Goal: Information Seeking & Learning: Learn about a topic

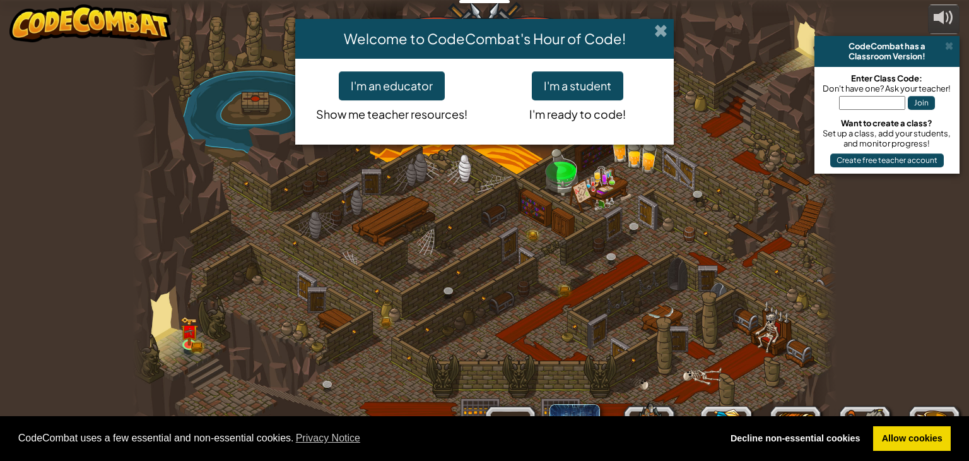
click at [655, 33] on span at bounding box center [660, 30] width 13 height 13
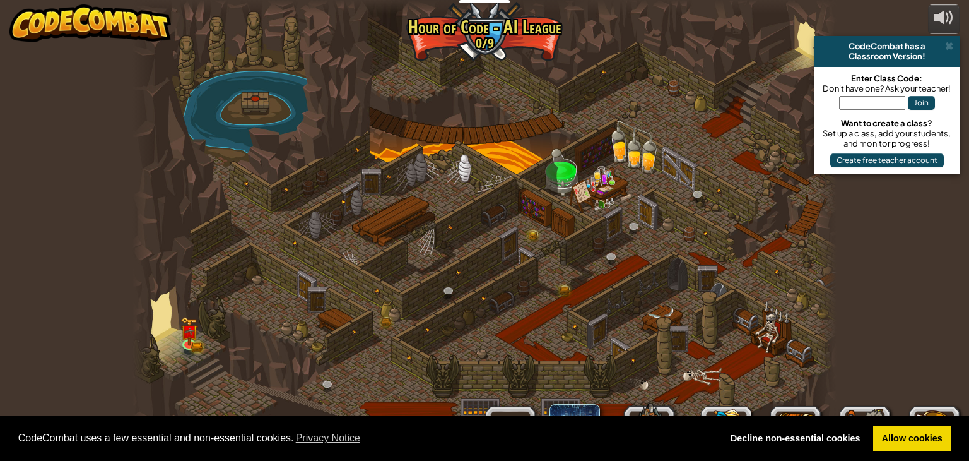
click at [192, 355] on div at bounding box center [485, 230] width 705 height 461
click at [190, 350] on link at bounding box center [190, 343] width 25 height 25
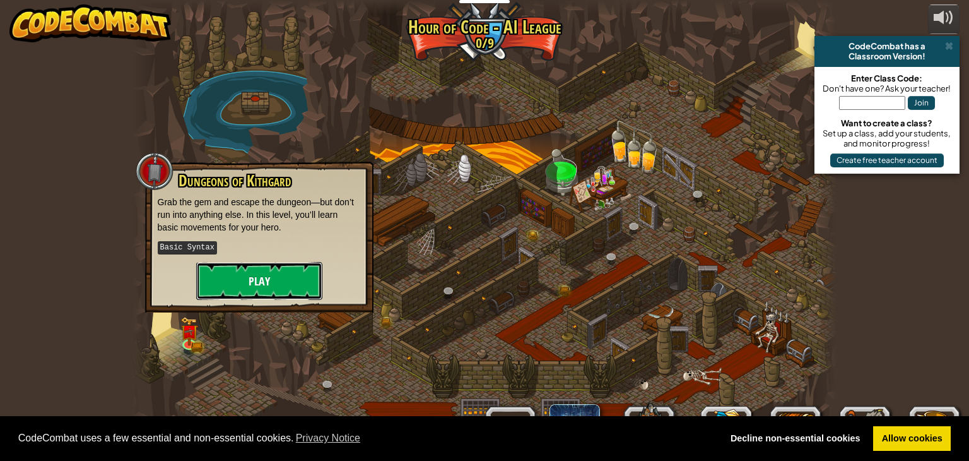
click at [269, 281] on button "Play" at bounding box center [259, 281] width 126 height 38
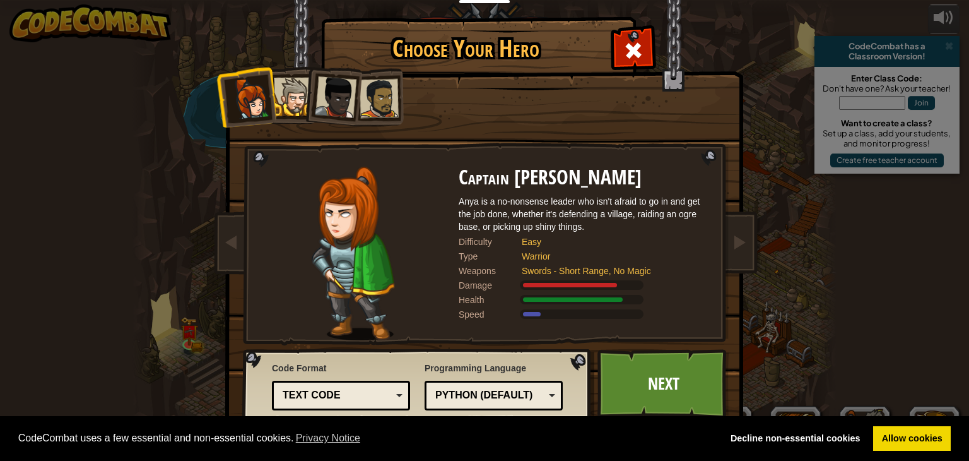
click at [293, 103] on div at bounding box center [293, 97] width 38 height 38
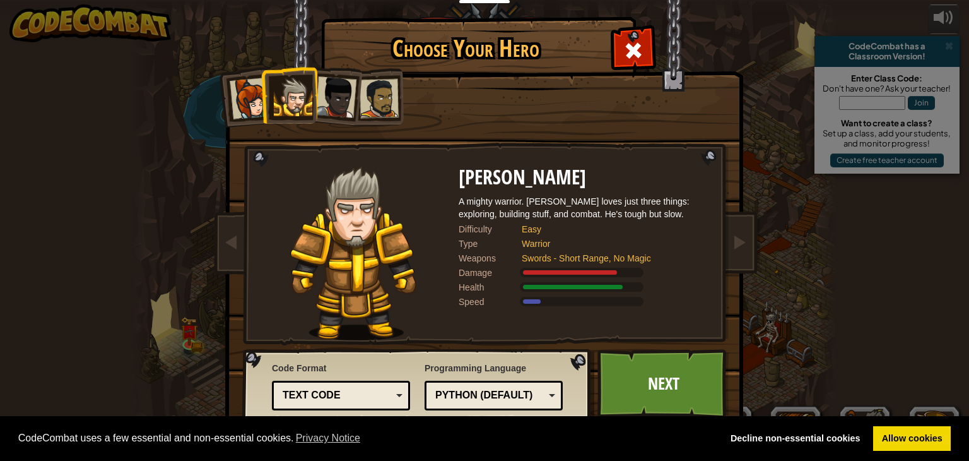
click at [327, 108] on div at bounding box center [336, 97] width 42 height 42
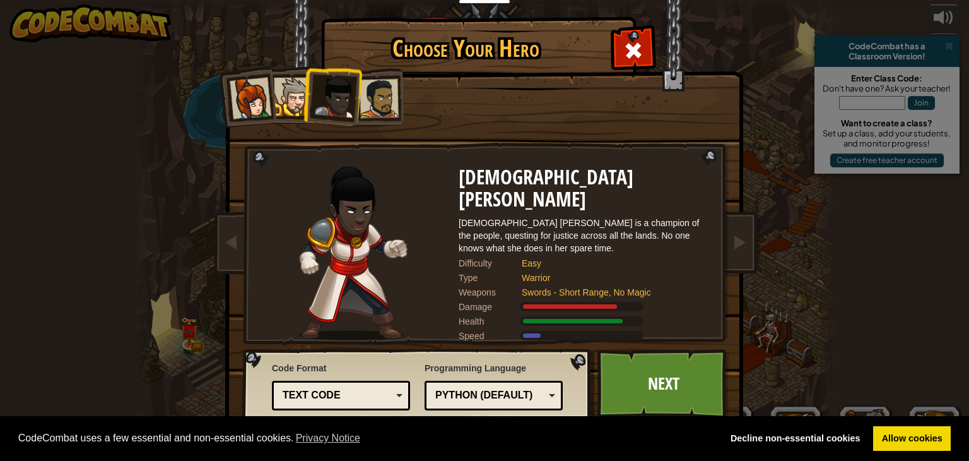
click at [367, 107] on div at bounding box center [379, 98] width 39 height 39
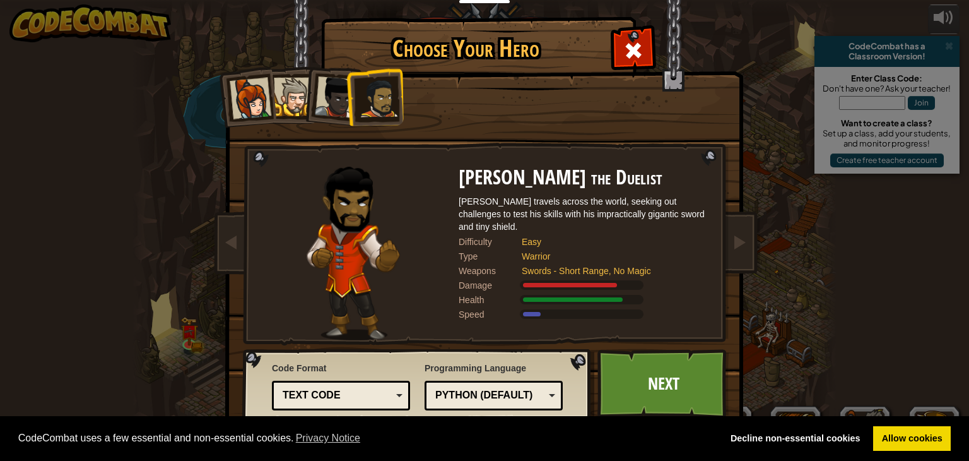
click at [261, 113] on div at bounding box center [251, 99] width 42 height 42
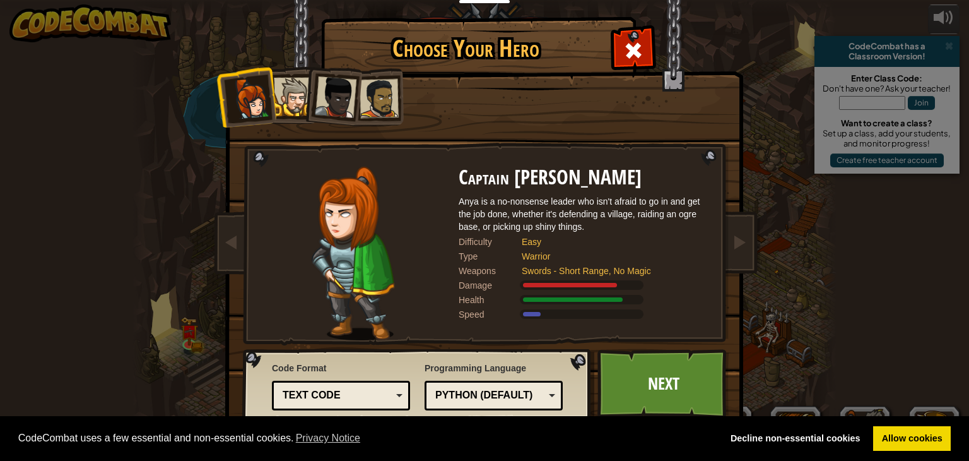
click at [290, 99] on div at bounding box center [293, 97] width 38 height 38
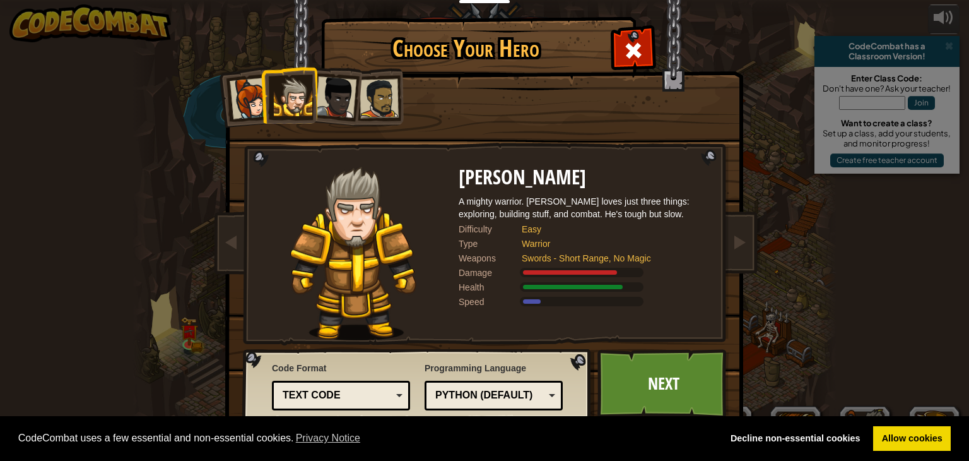
click at [366, 106] on div at bounding box center [379, 98] width 39 height 39
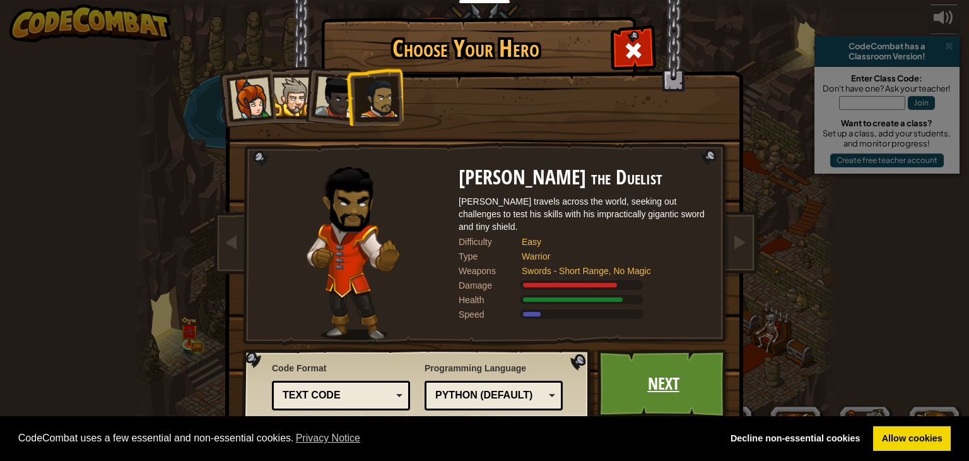
click at [659, 408] on link "Next" at bounding box center [664, 383] width 132 height 69
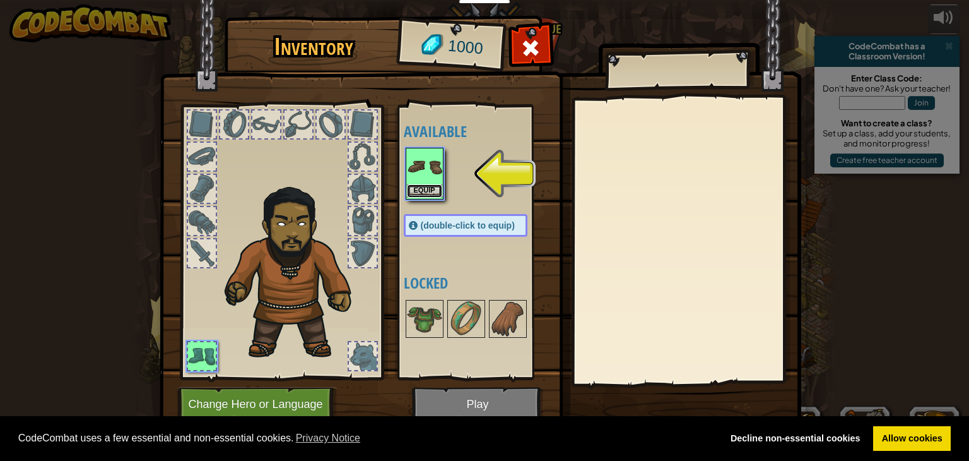
click at [425, 187] on button "Equip" at bounding box center [424, 190] width 35 height 13
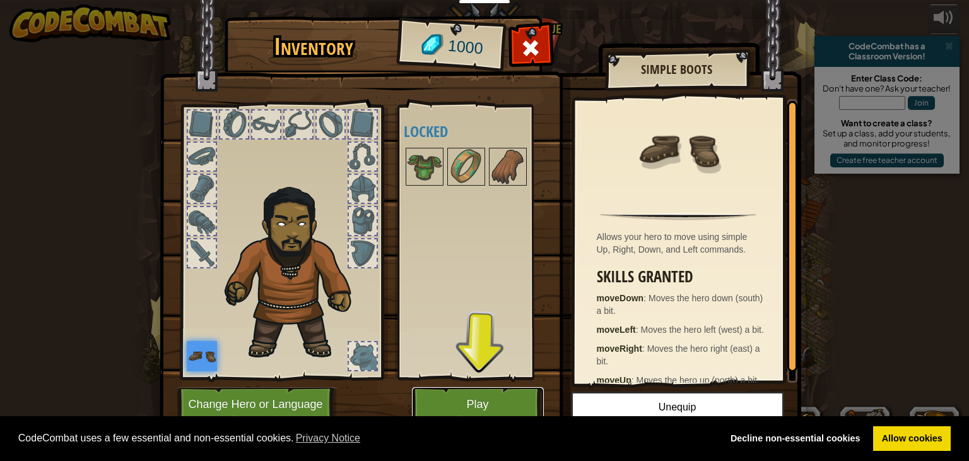
click at [510, 414] on button "Play" at bounding box center [478, 404] width 132 height 35
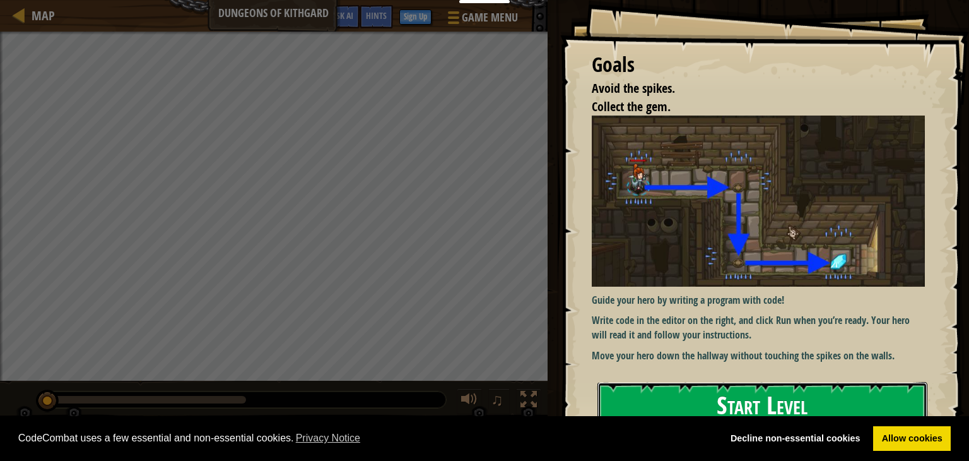
click at [712, 393] on button "Start Level" at bounding box center [763, 407] width 330 height 50
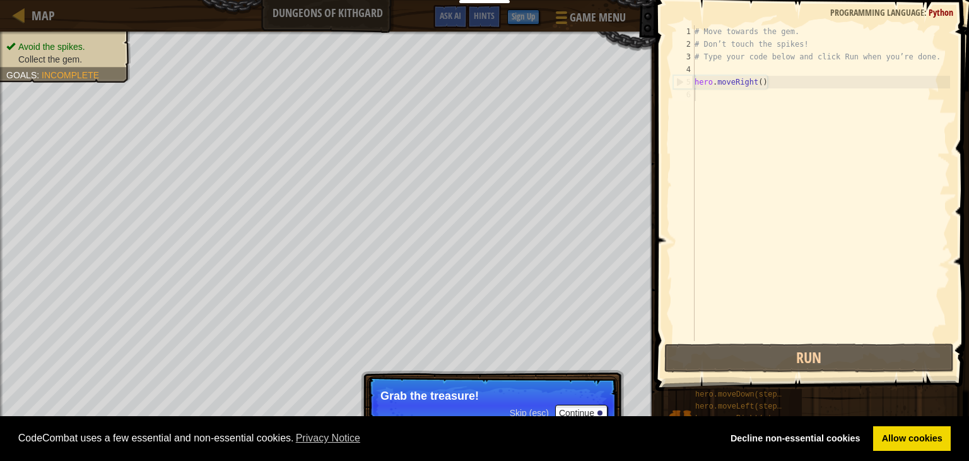
click at [459, 393] on p "Grab the treasure!" at bounding box center [492, 395] width 224 height 13
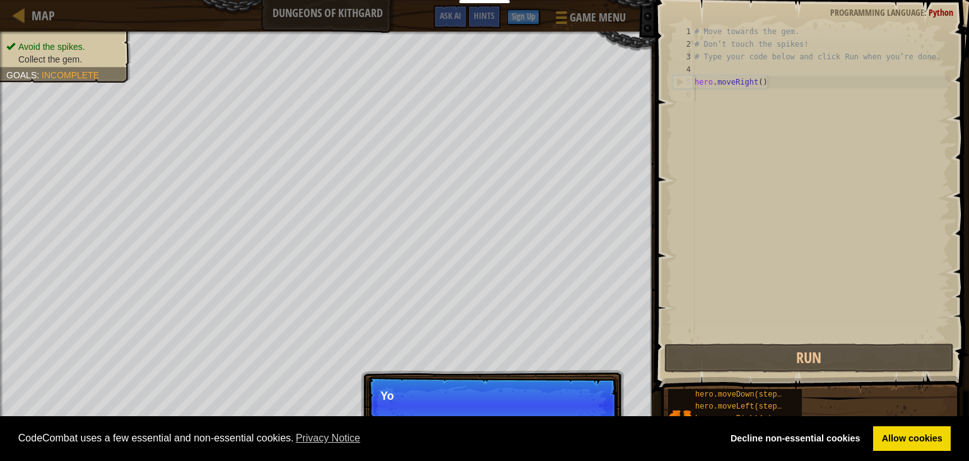
scroll to position [6, 0]
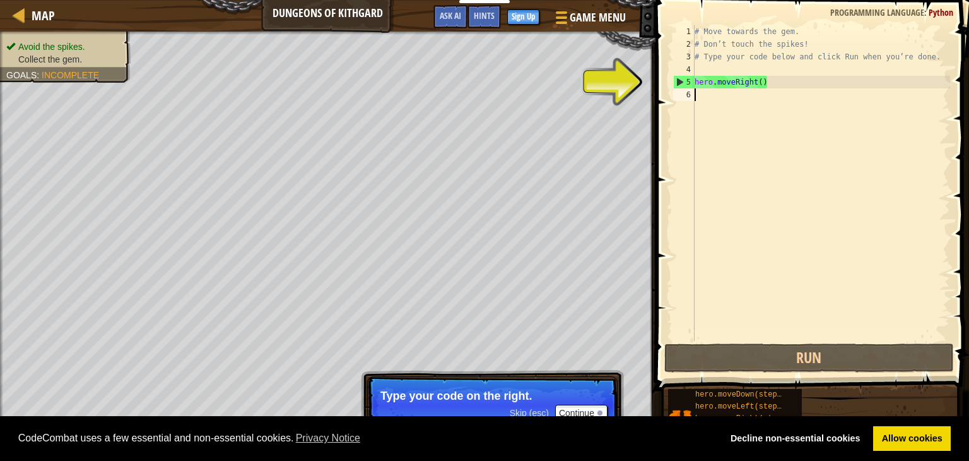
click at [760, 83] on div "# Move towards the gem. # Don’t touch the spikes! # Type your code below and cl…" at bounding box center [821, 195] width 258 height 341
click at [765, 82] on div "# Move towards the gem. # Don’t touch the spikes! # Type your code below and cl…" at bounding box center [821, 195] width 258 height 341
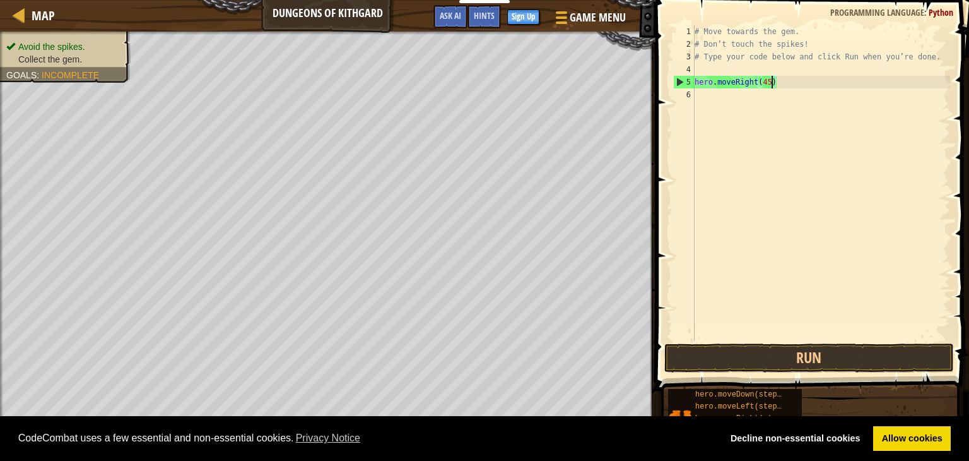
scroll to position [6, 6]
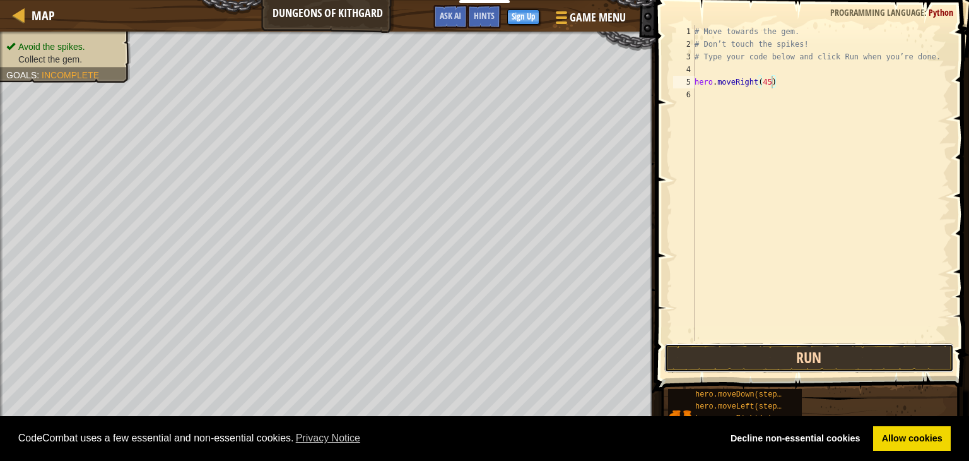
click at [765, 353] on button "Run" at bounding box center [809, 357] width 290 height 29
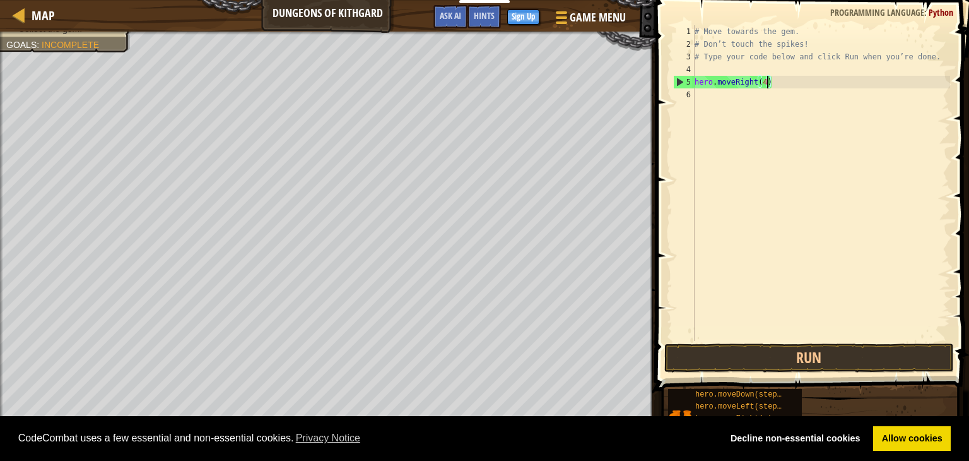
type textarea "hero.moveRight()"
